Goal: Information Seeking & Learning: Learn about a topic

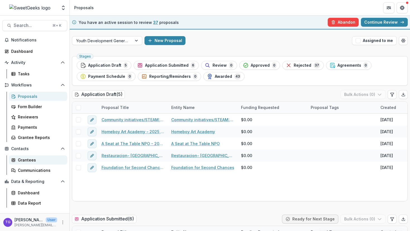
click at [27, 162] on div "Grantees" at bounding box center [40, 160] width 45 height 6
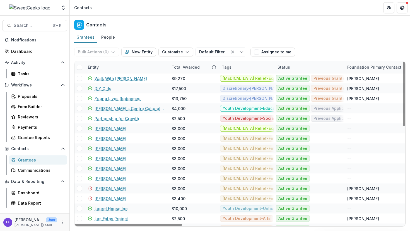
click at [107, 70] on div "Entity" at bounding box center [126, 67] width 84 height 12
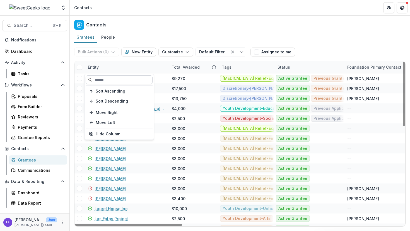
click at [101, 79] on input at bounding box center [119, 79] width 67 height 9
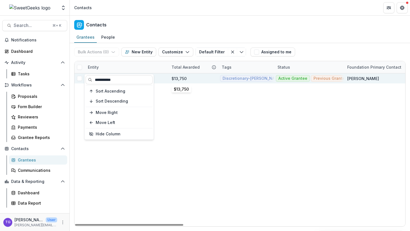
type input "**********"
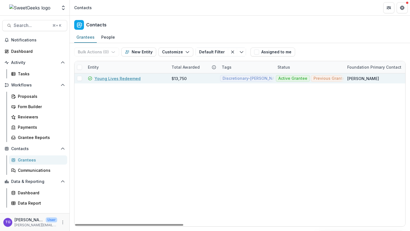
click at [179, 77] on div "$13,750" at bounding box center [178, 79] width 15 height 6
click at [127, 76] on link "Young Lives Redeemed" at bounding box center [117, 79] width 46 height 6
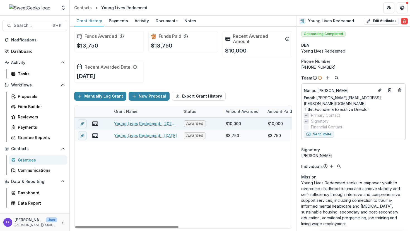
click at [151, 125] on link "Young Lives Redeemed - 2025 - Sweet Geeks Foundation Grant Application" at bounding box center [145, 124] width 63 height 6
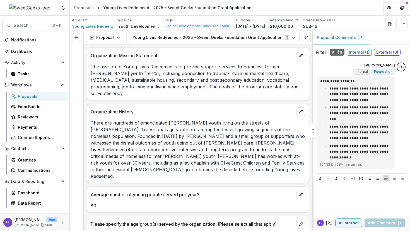
scroll to position [505, 0]
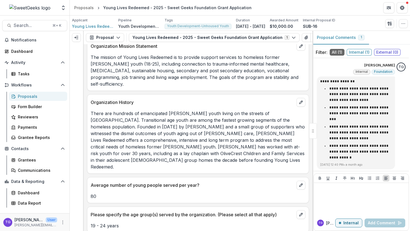
drag, startPoint x: 91, startPoint y: 57, endPoint x: 287, endPoint y: 77, distance: 197.1
click at [287, 77] on p "The mission of Young Lives Redeemed is to provide support services to homeless …" at bounding box center [198, 70] width 215 height 33
copy p "The mission of Young Lives Redeemed is to provide support services to homeless …"
click at [139, 58] on p "The mission of Young Lives Redeemed is to provide support services to homeless …" at bounding box center [198, 70] width 215 height 33
drag, startPoint x: 123, startPoint y: 57, endPoint x: 282, endPoint y: 83, distance: 160.7
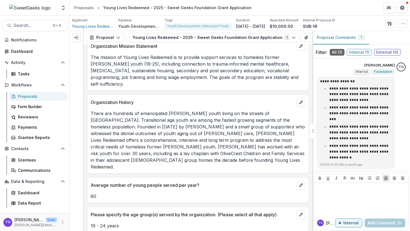
click at [282, 83] on div "Organization Mission Statement The mission of Young Lives Redeemed is to provid…" at bounding box center [198, 64] width 222 height 53
copy p "Young Lives Redeemed is to provide support services to homeless former [PERSON_…"
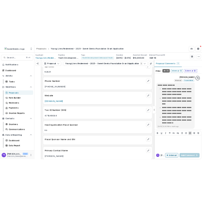
scroll to position [157, 0]
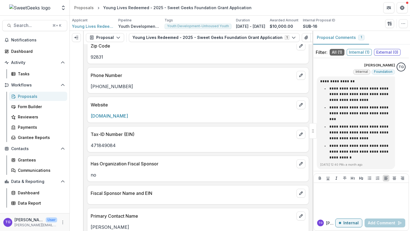
drag, startPoint x: 159, startPoint y: 116, endPoint x: 90, endPoint y: 118, distance: 69.1
click at [90, 118] on div "[DOMAIN_NAME]" at bounding box center [197, 116] width 221 height 7
click at [113, 119] on link "[DOMAIN_NAME]" at bounding box center [109, 116] width 37 height 6
click at [26, 162] on div "Grantees" at bounding box center [40, 160] width 45 height 6
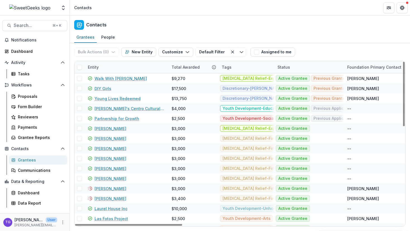
click at [110, 68] on div "Entity" at bounding box center [126, 67] width 84 height 12
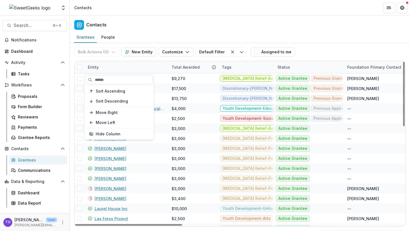
click at [110, 68] on div "Entity" at bounding box center [126, 67] width 84 height 12
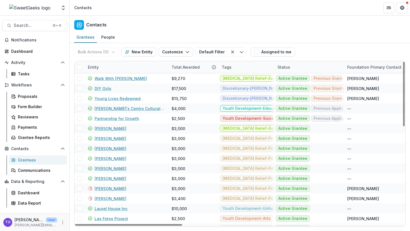
click at [107, 70] on div "Entity" at bounding box center [126, 67] width 84 height 12
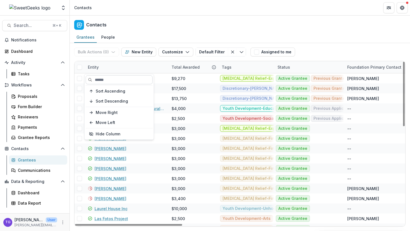
click at [106, 81] on input at bounding box center [119, 79] width 67 height 9
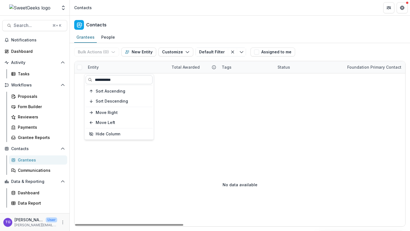
type input "**********"
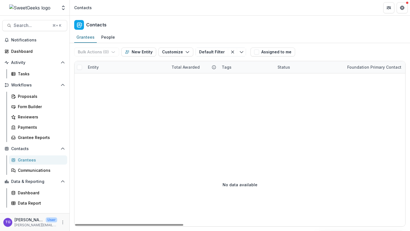
click at [129, 69] on div "Entity" at bounding box center [126, 67] width 84 height 12
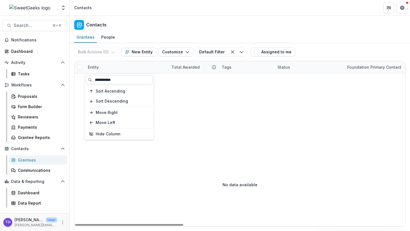
drag, startPoint x: 120, startPoint y: 81, endPoint x: 88, endPoint y: 81, distance: 32.0
click at [88, 81] on input "**********" at bounding box center [119, 79] width 67 height 9
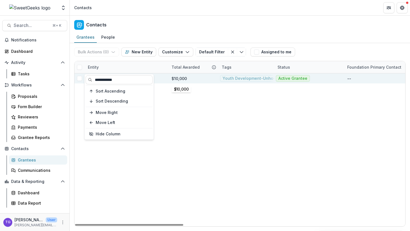
type input "**********"
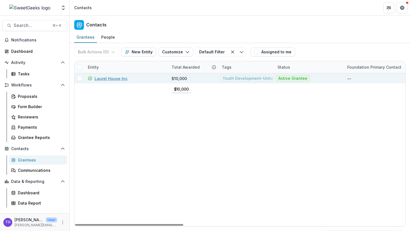
click at [184, 77] on div "$10,000" at bounding box center [178, 79] width 15 height 6
click at [110, 78] on link "Laurel House Inc" at bounding box center [110, 79] width 33 height 6
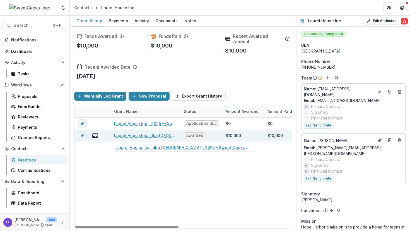
click at [167, 137] on link "Laurel House Inc., dba [GEOGRAPHIC_DATA] - 2025 - Sweet Geeks Foundation Grant …" at bounding box center [145, 136] width 63 height 6
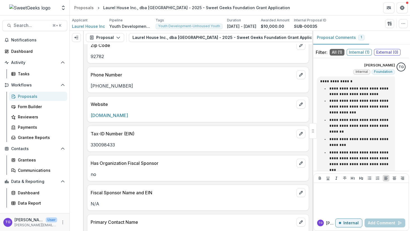
scroll to position [160, 0]
